Goal: Task Accomplishment & Management: Manage account settings

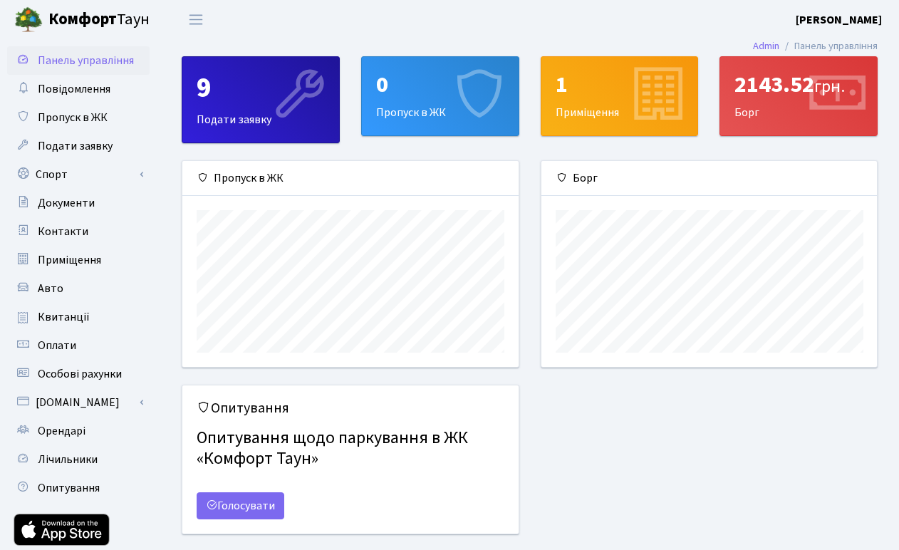
scroll to position [206, 335]
click at [199, 23] on span "Переключити навігацію" at bounding box center [195, 19] width 21 height 16
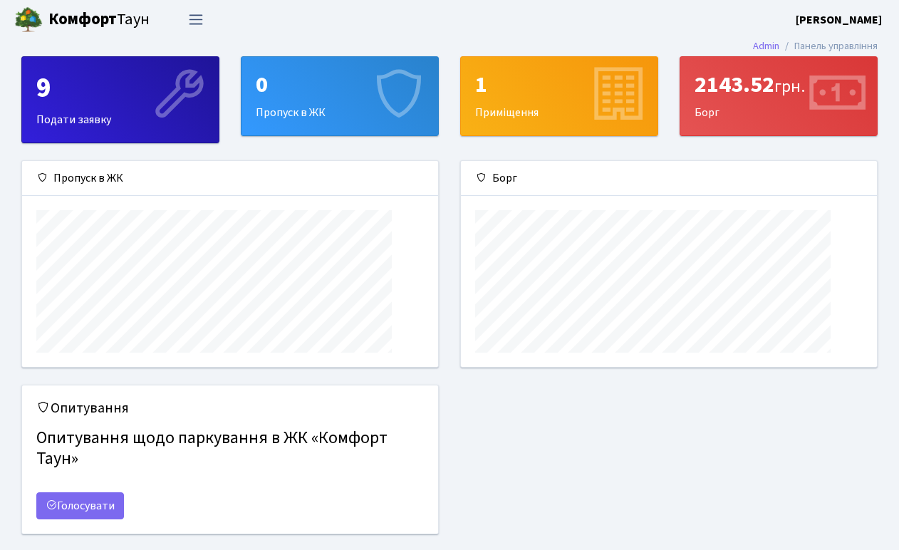
scroll to position [712066, 711856]
click at [199, 25] on span "Переключити навігацію" at bounding box center [195, 19] width 21 height 16
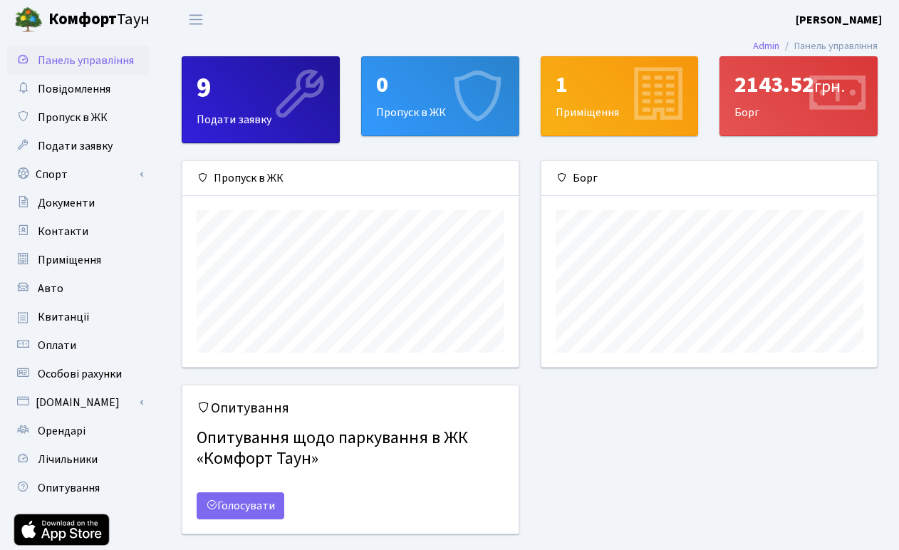
scroll to position [0, 0]
click at [854, 14] on b "[PERSON_NAME]" at bounding box center [839, 20] width 86 height 16
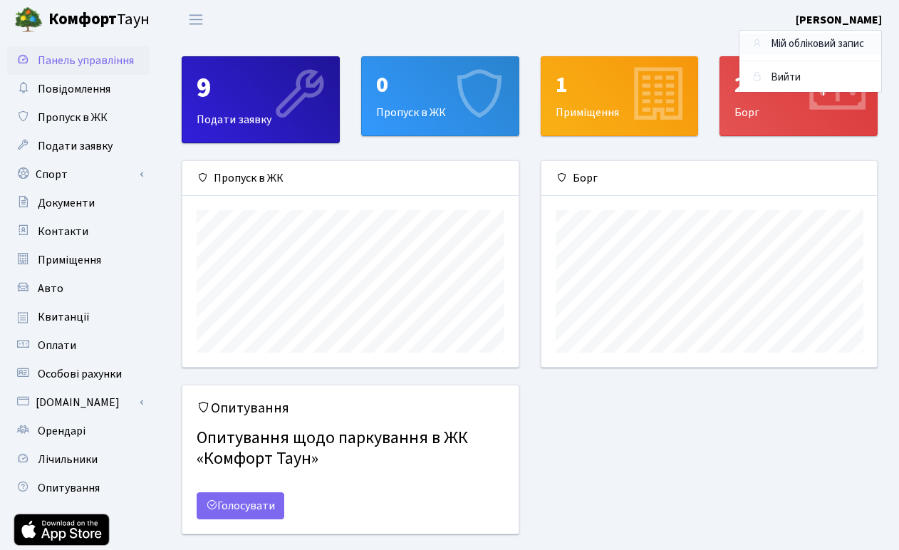
click at [821, 43] on link "Мій обліковий запис" at bounding box center [810, 44] width 142 height 22
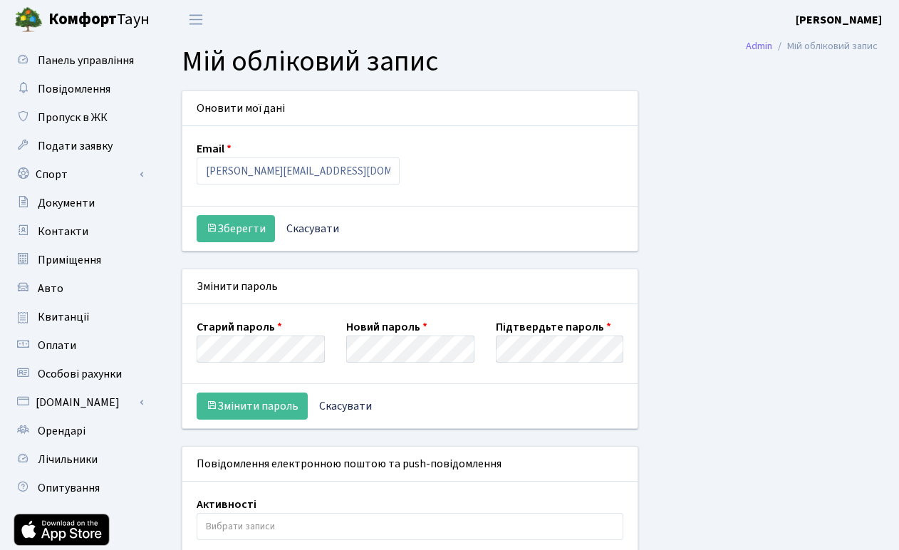
select select
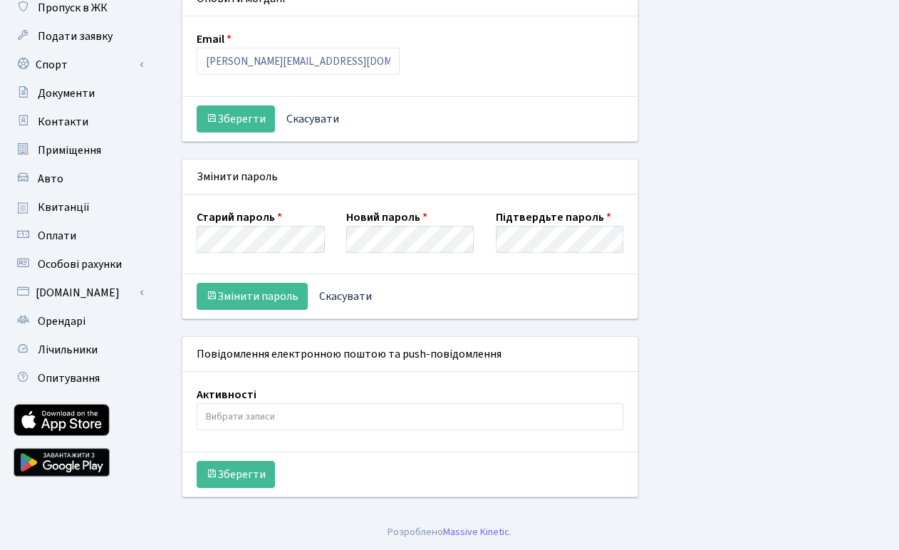
scroll to position [110, 0]
click at [274, 293] on button "Змінити пароль" at bounding box center [252, 296] width 111 height 27
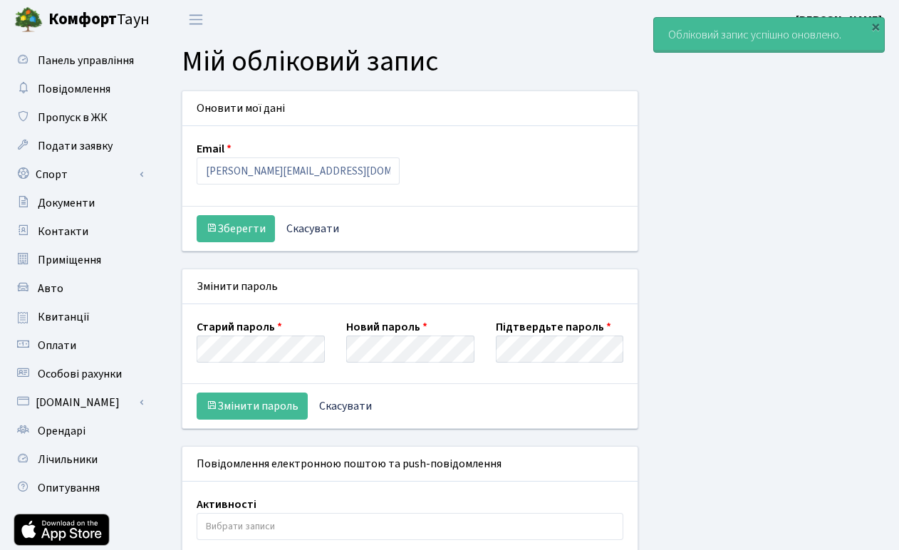
select select
